Goal: Information Seeking & Learning: Learn about a topic

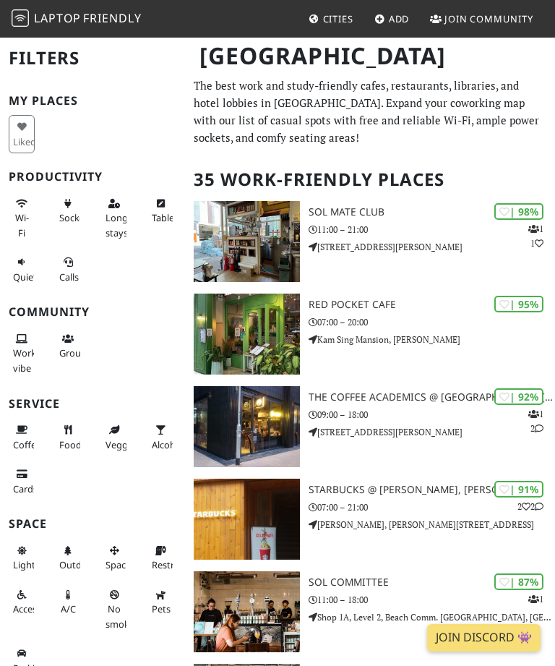
click at [434, 491] on h3 "Starbucks @ Wan Chai, Hennessy Rd" at bounding box center [432, 490] width 247 height 12
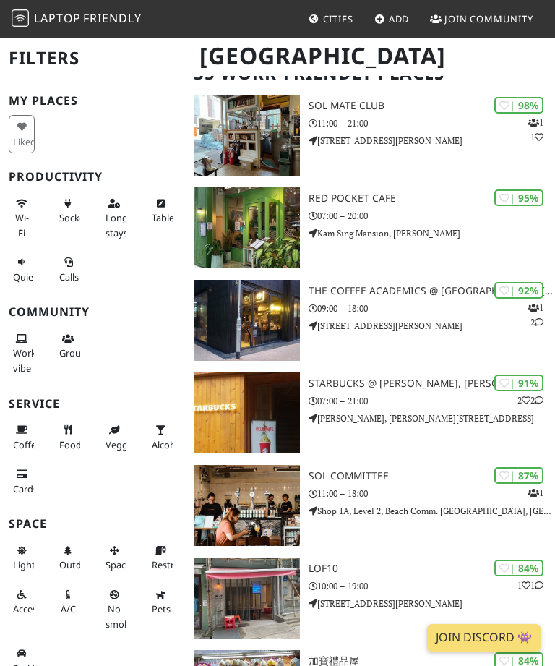
scroll to position [111, 0]
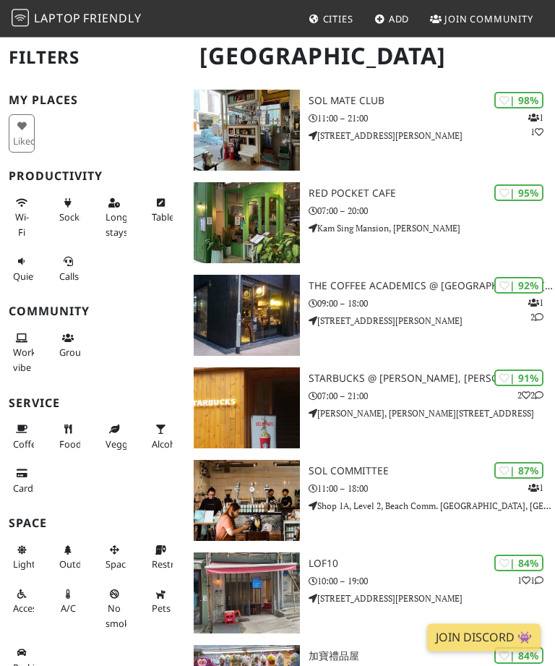
click at [236, 232] on img at bounding box center [247, 223] width 106 height 81
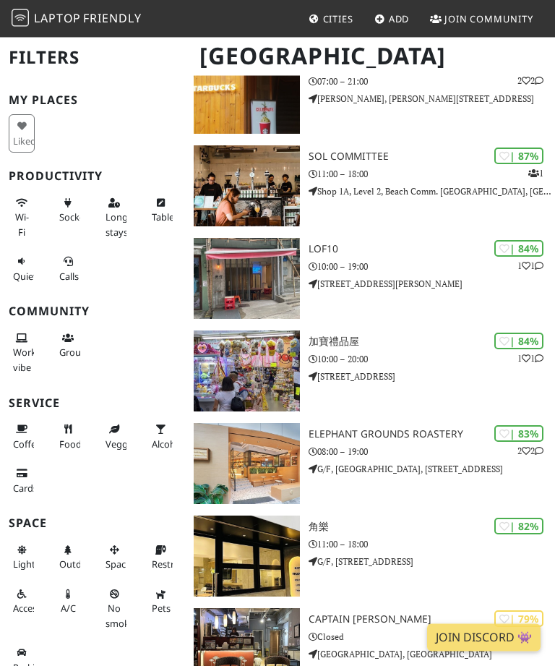
scroll to position [429, 0]
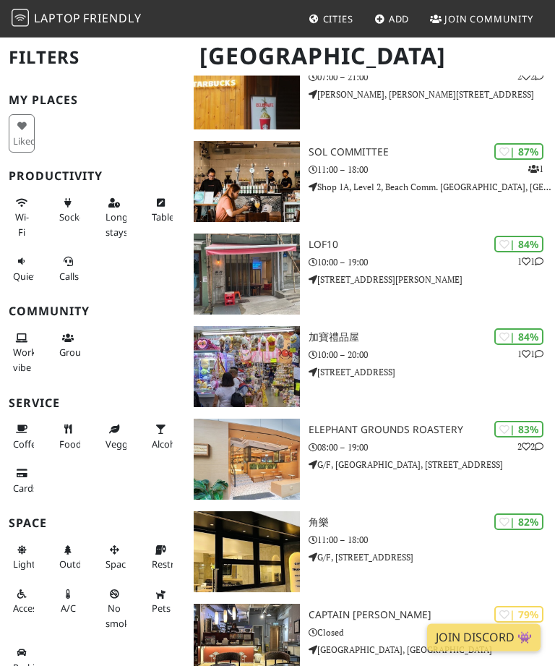
click at [228, 468] on img at bounding box center [247, 459] width 106 height 81
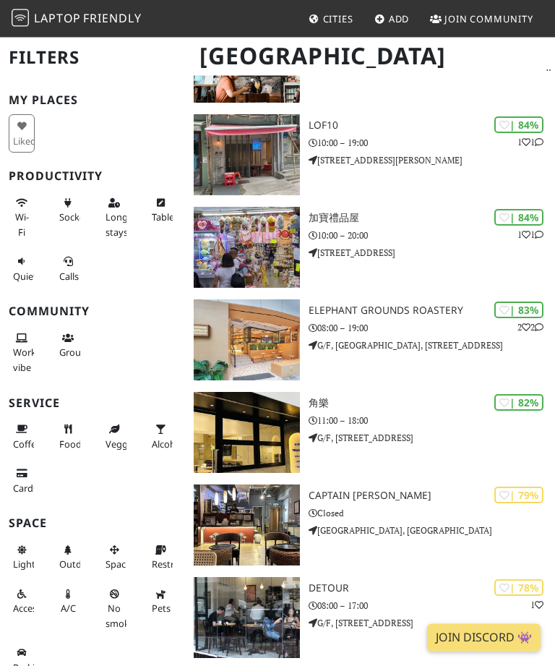
scroll to position [549, 0]
click at [239, 516] on img at bounding box center [247, 524] width 106 height 81
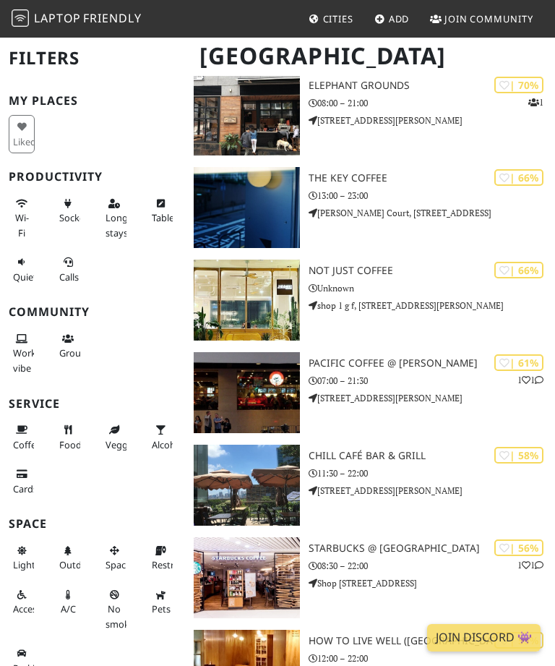
scroll to position [1491, 0]
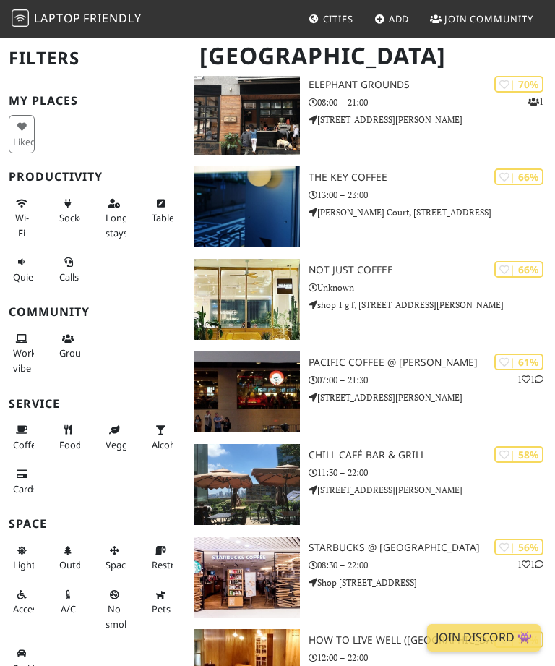
click at [235, 387] on img at bounding box center [247, 391] width 106 height 81
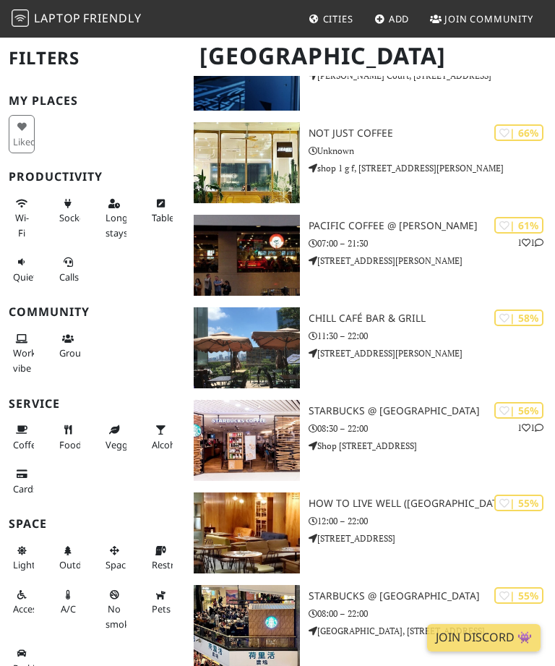
scroll to position [1628, 0]
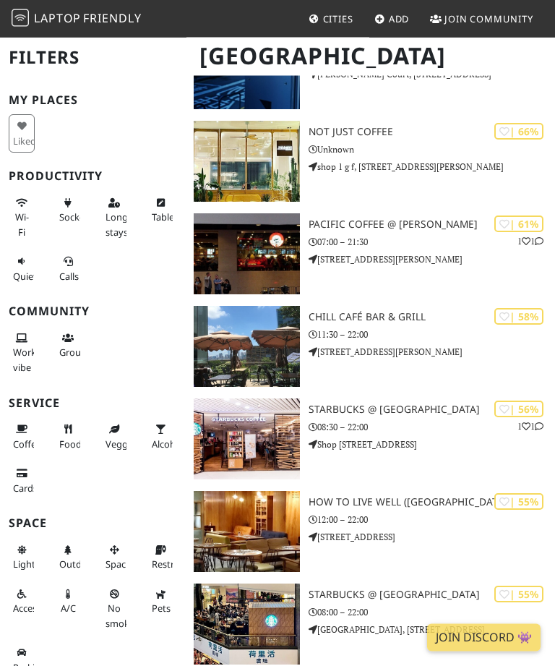
click at [236, 442] on img at bounding box center [247, 439] width 106 height 81
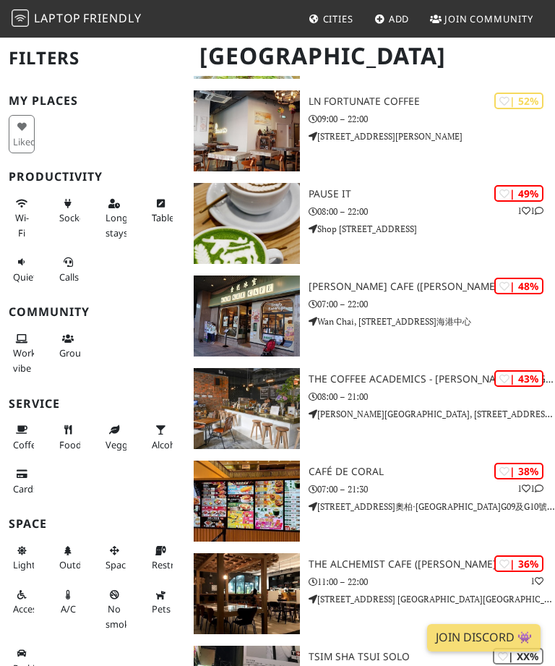
scroll to position [2307, 0]
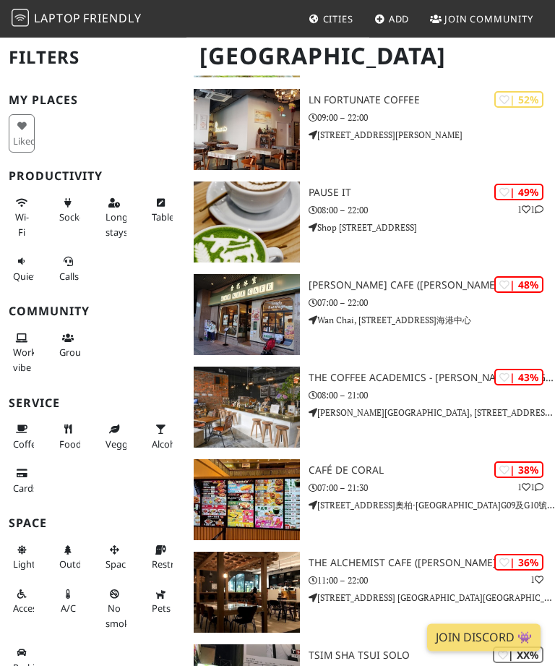
click at [226, 399] on img at bounding box center [247, 407] width 106 height 81
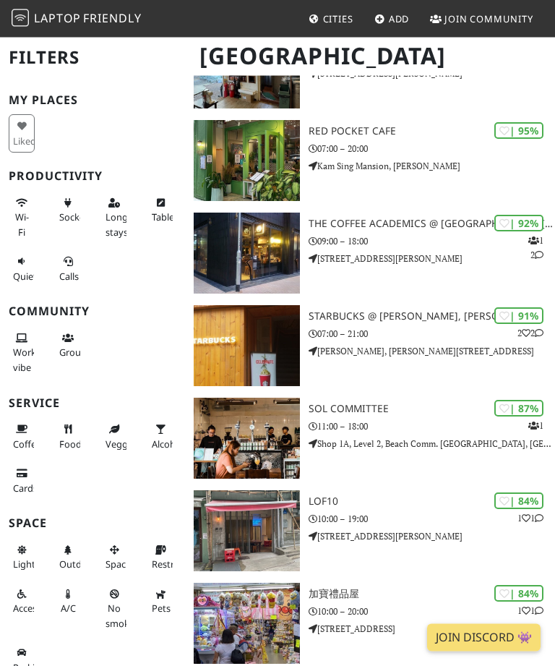
scroll to position [174, 0]
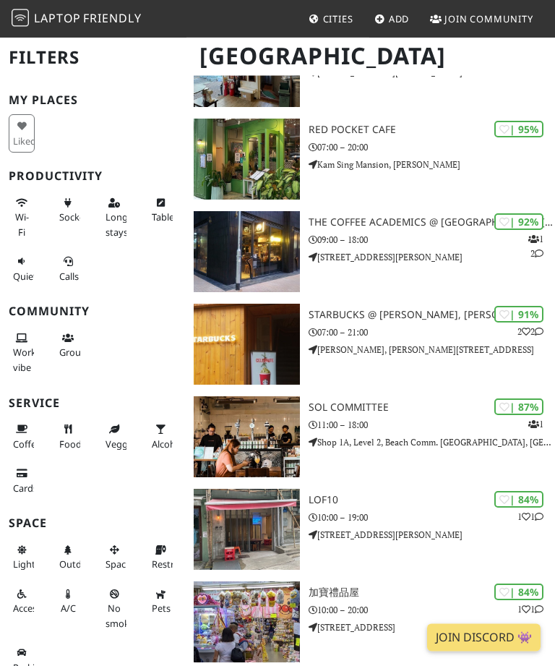
click at [231, 340] on img at bounding box center [247, 344] width 106 height 81
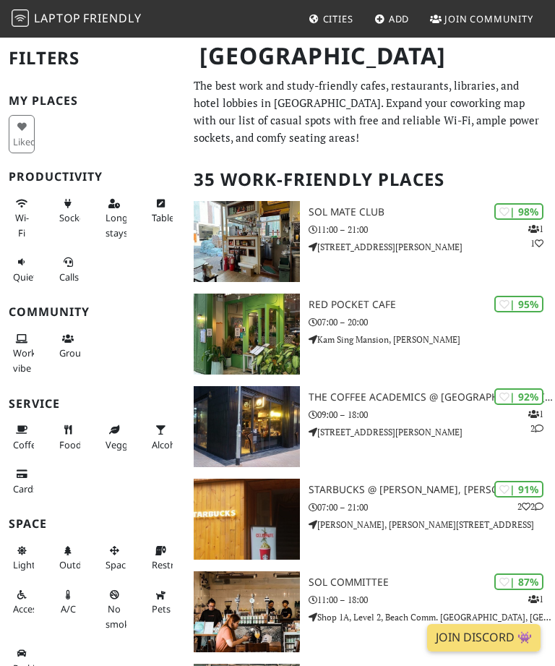
scroll to position [222, 0]
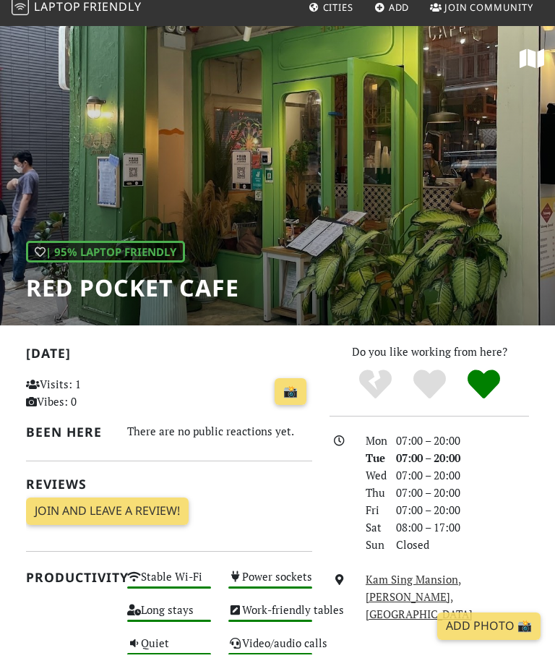
scroll to position [12, 0]
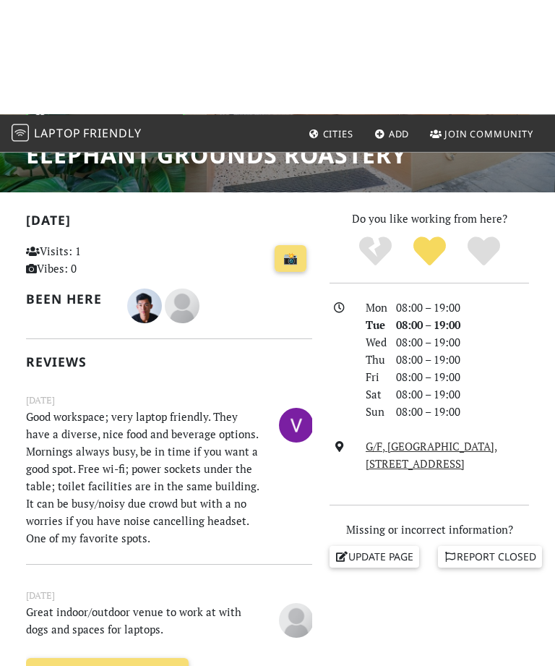
scroll to position [132, 0]
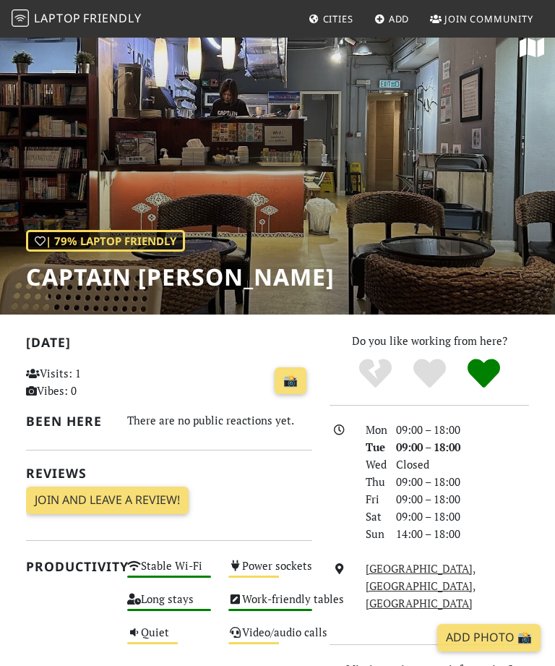
scroll to position [21, 0]
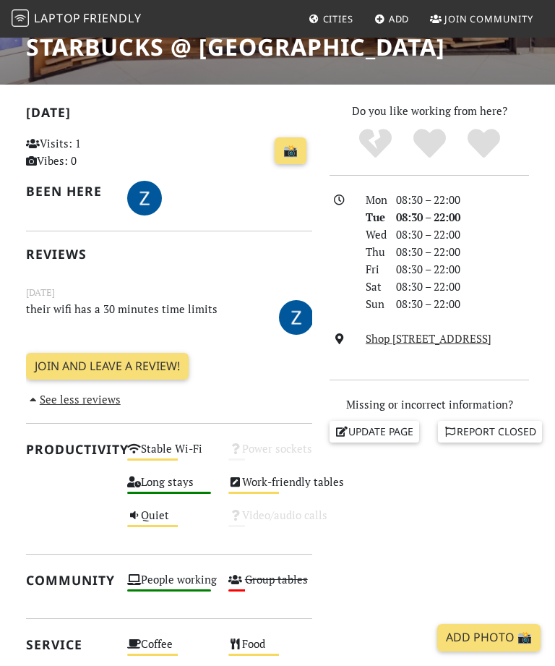
scroll to position [254, 0]
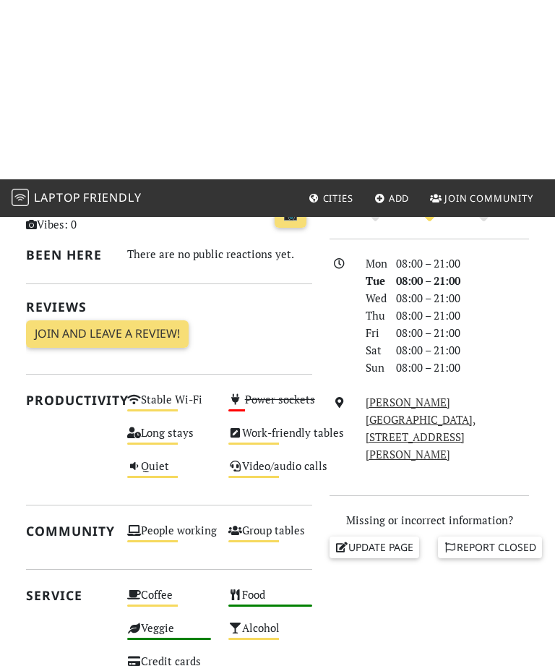
scroll to position [140, 0]
